Goal: Use online tool/utility: Utilize a website feature to perform a specific function

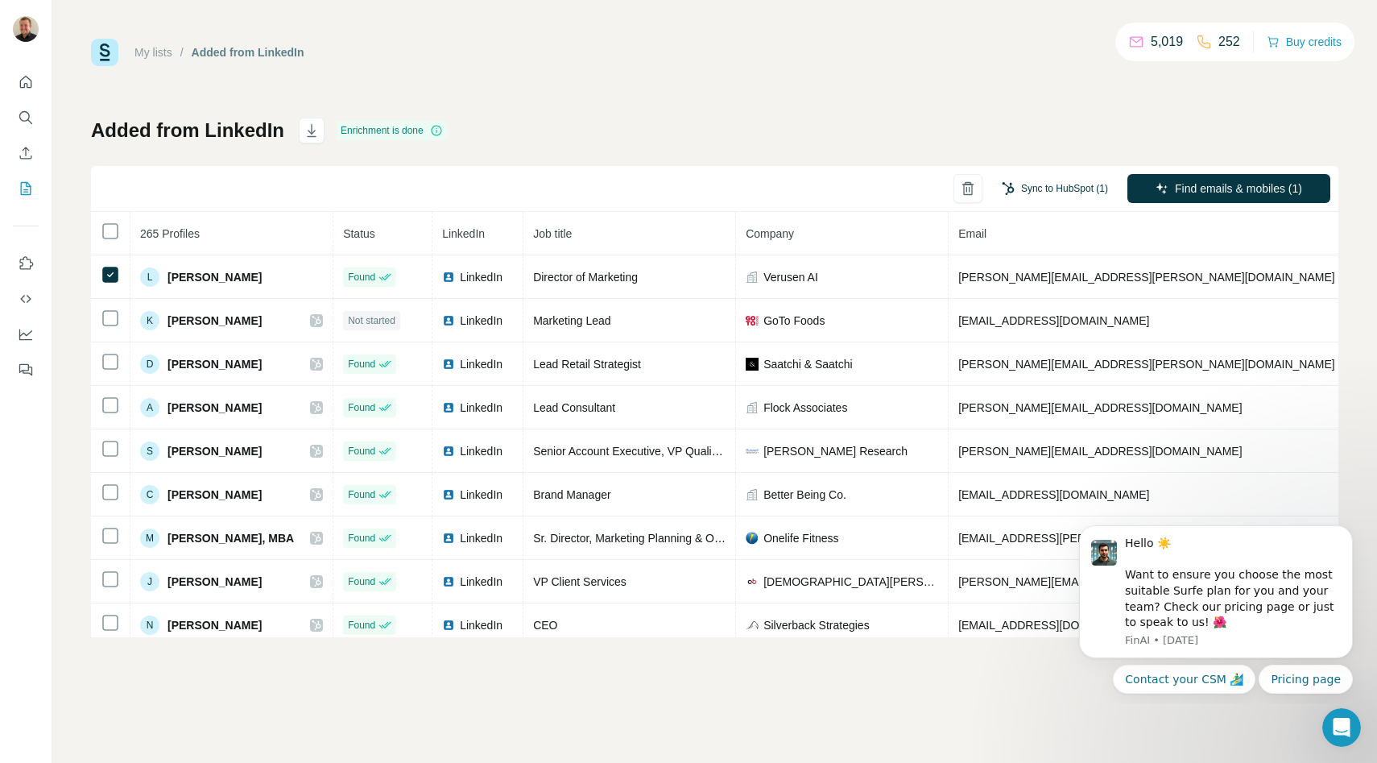
click at [1042, 182] on button "Sync to HubSpot (1)" at bounding box center [1055, 188] width 129 height 24
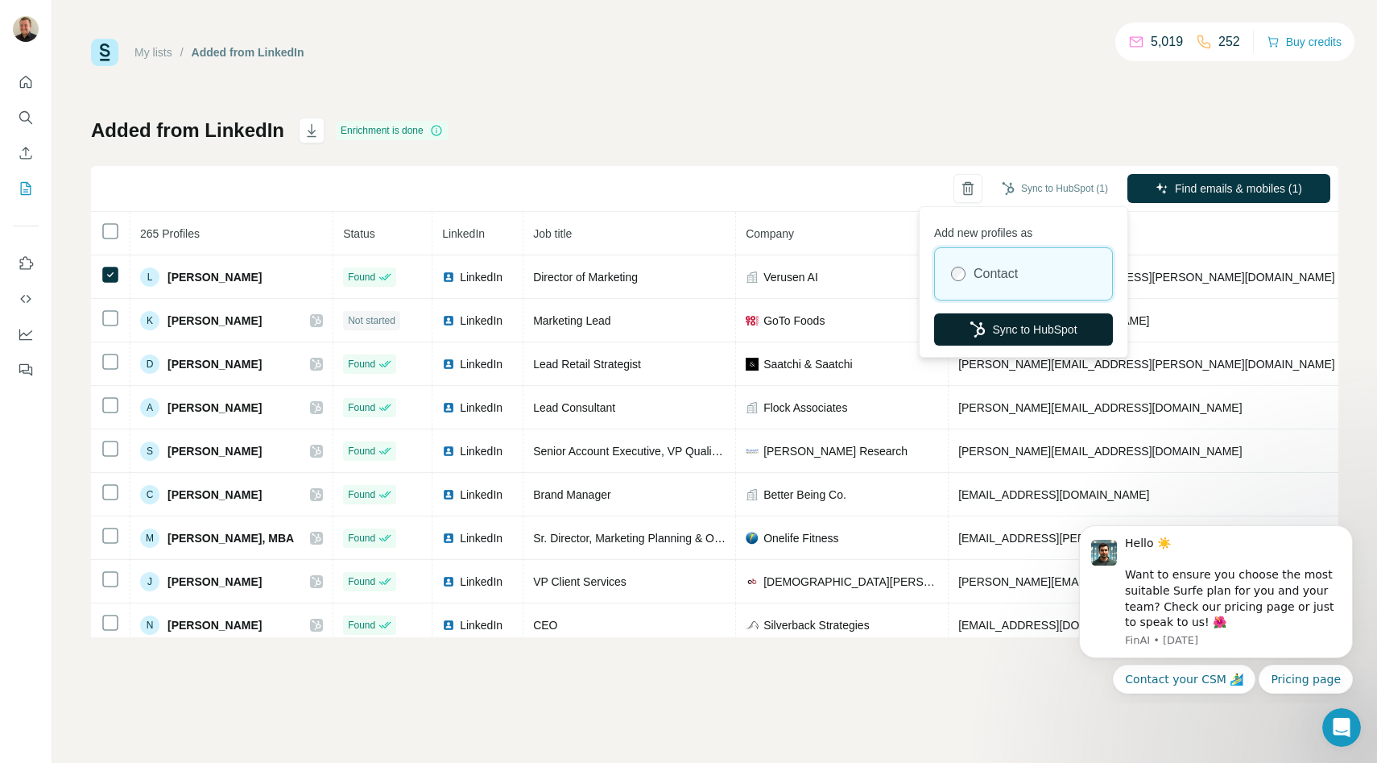
click at [990, 337] on button "Sync to HubSpot" at bounding box center [1023, 329] width 179 height 32
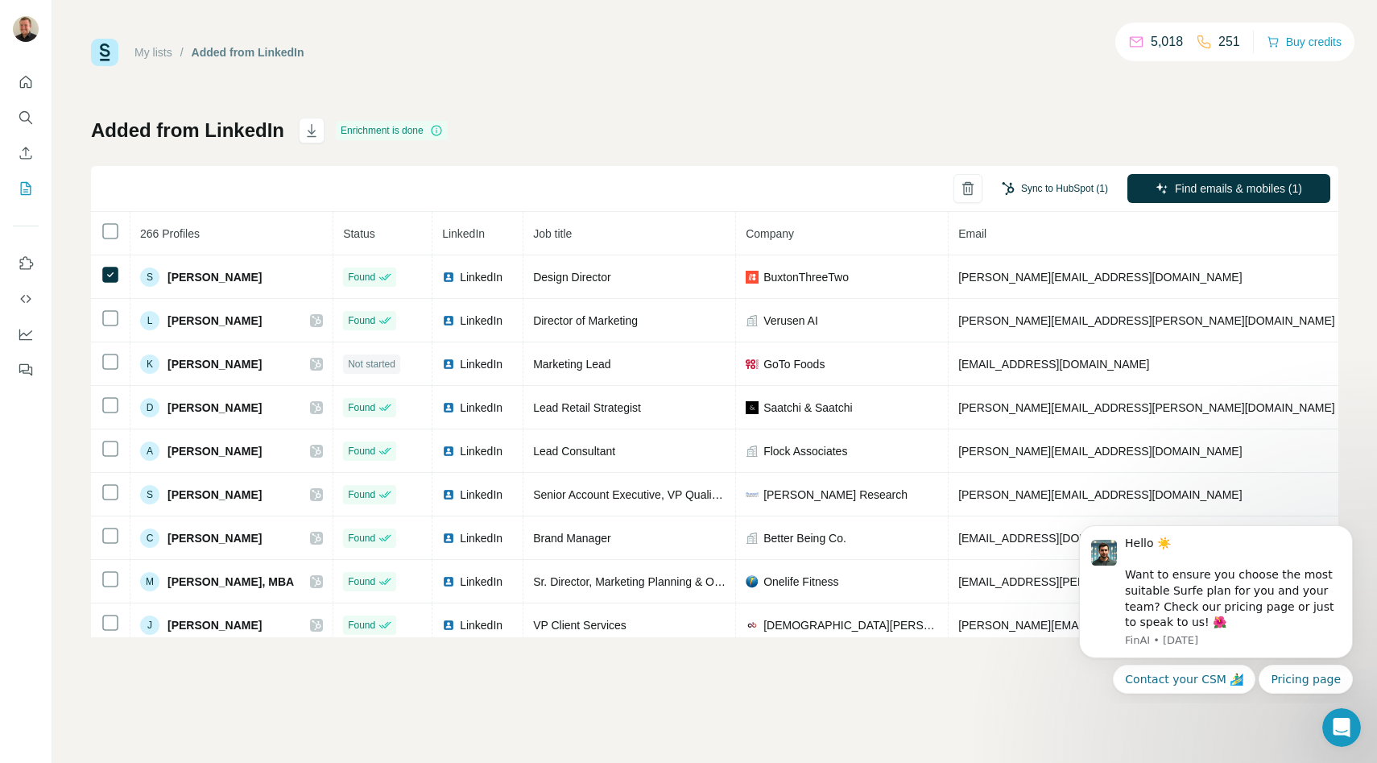
click at [1037, 192] on button "Sync to HubSpot (1)" at bounding box center [1055, 188] width 129 height 24
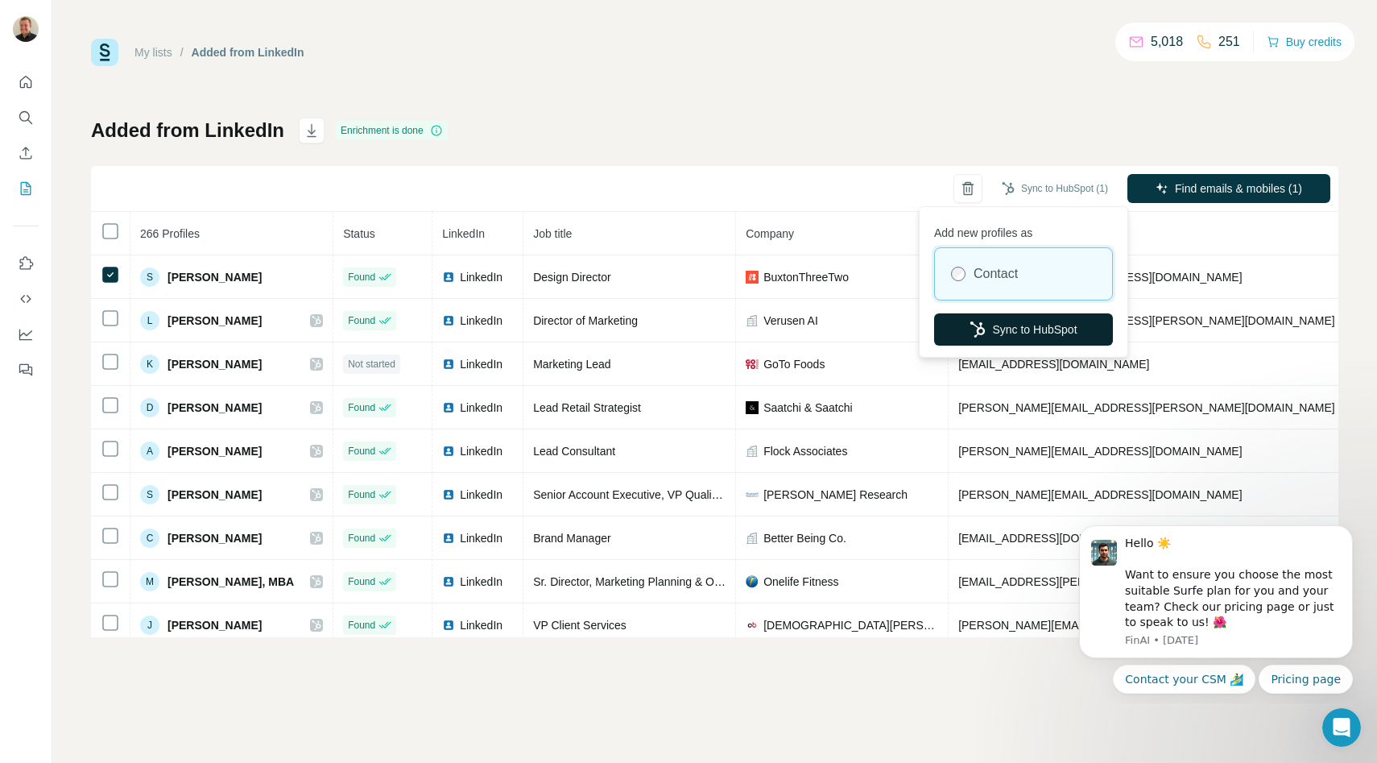
click at [1080, 317] on button "Sync to HubSpot" at bounding box center [1023, 329] width 179 height 32
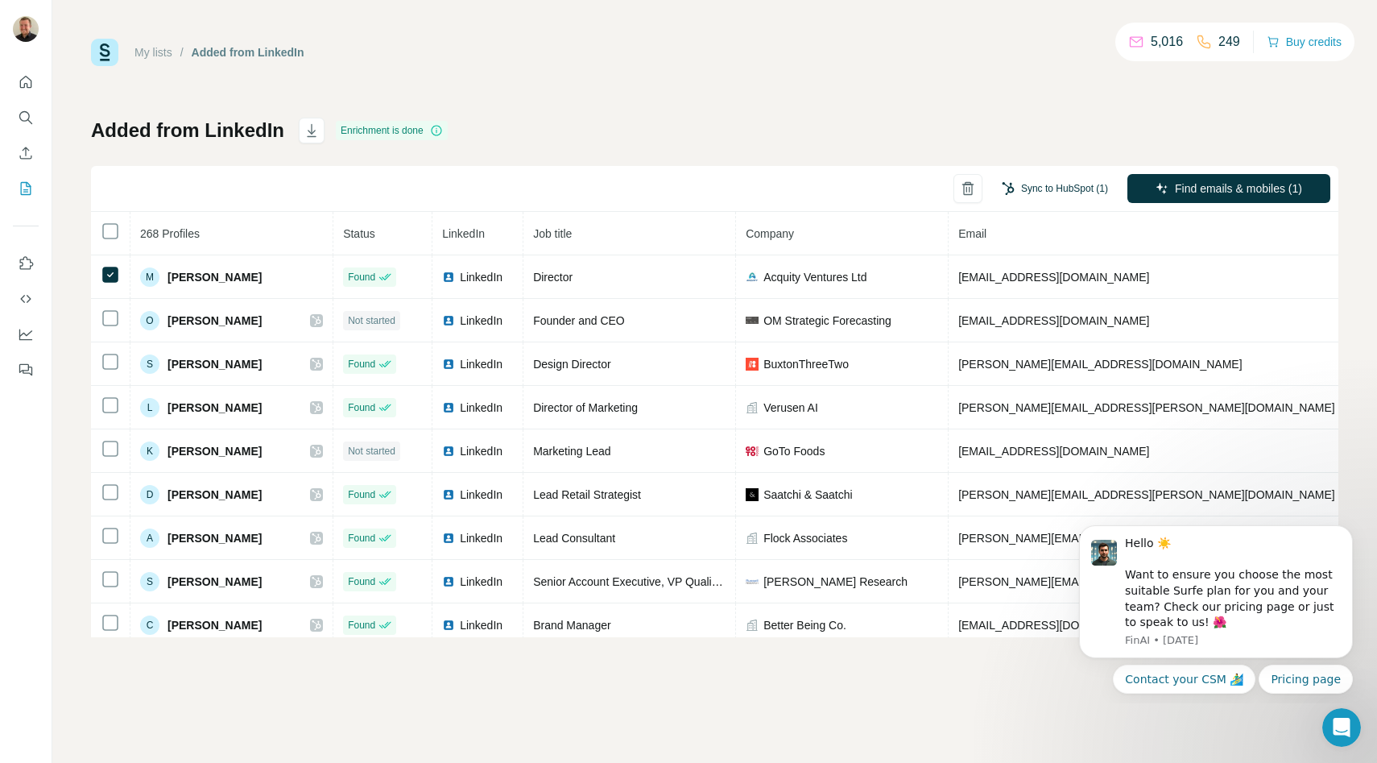
click at [1076, 196] on button "Sync to HubSpot (1)" at bounding box center [1055, 188] width 129 height 24
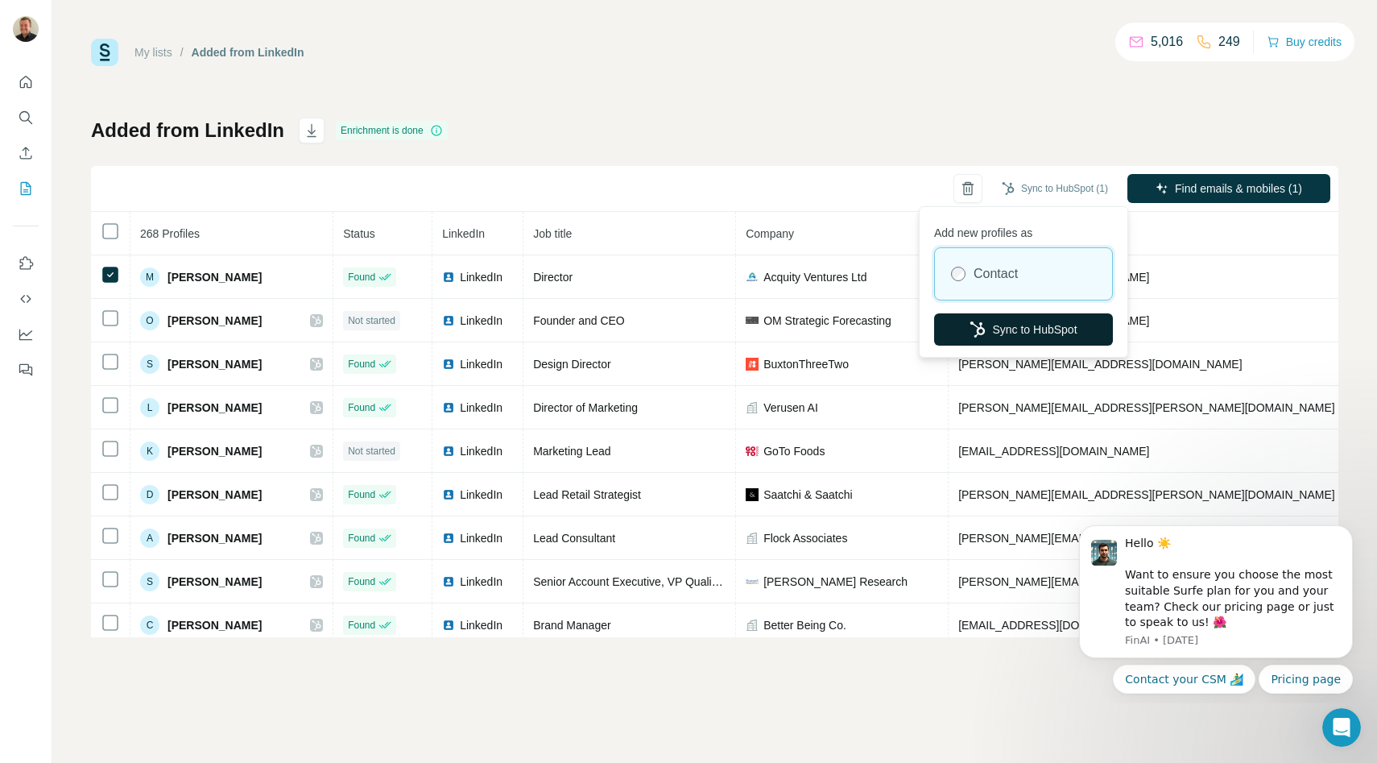
click at [1036, 320] on button "Sync to HubSpot" at bounding box center [1023, 329] width 179 height 32
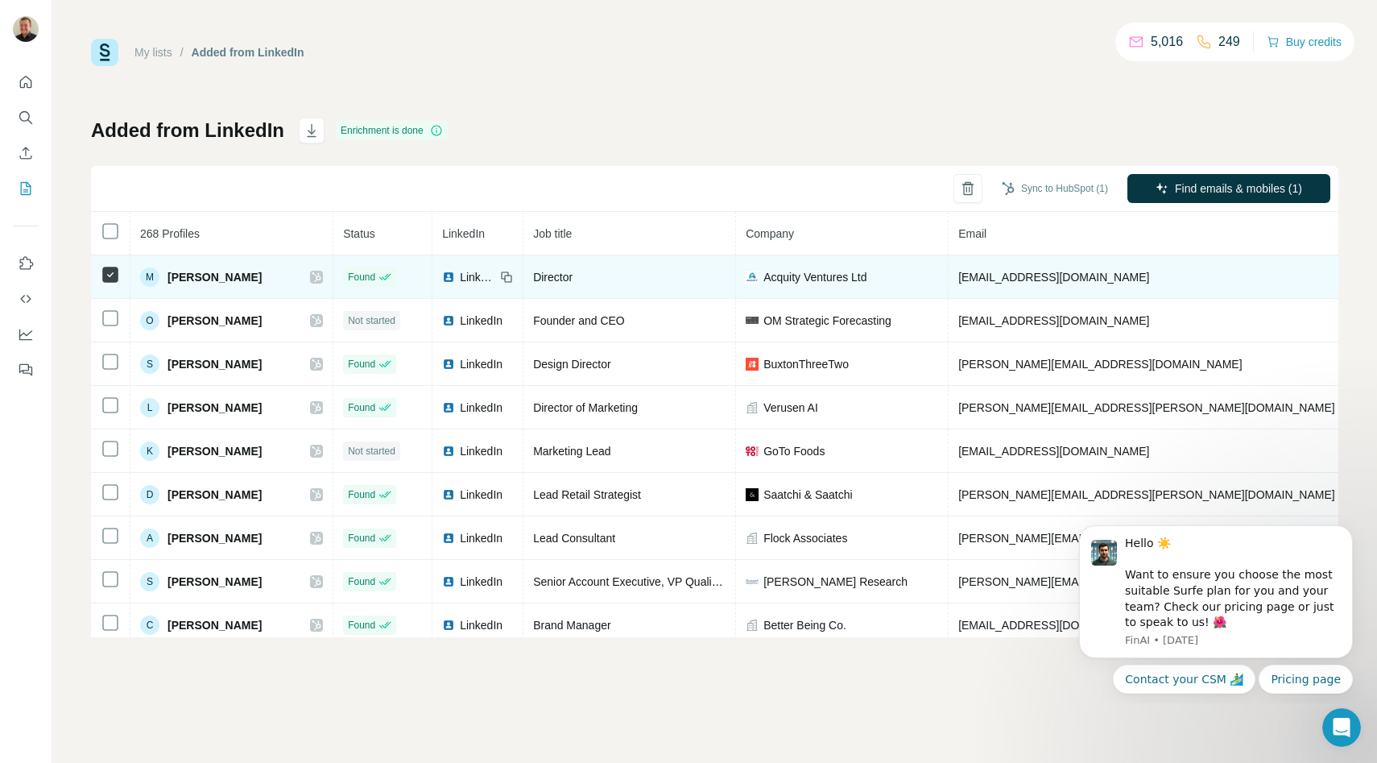
click at [312, 277] on icon at bounding box center [317, 277] width 10 height 13
